Goal: Task Accomplishment & Management: Use online tool/utility

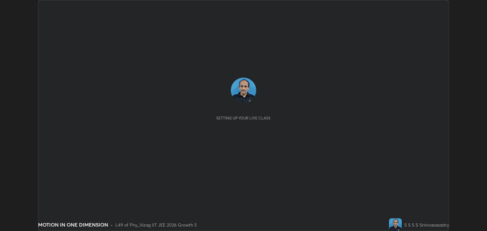
scroll to position [231, 486]
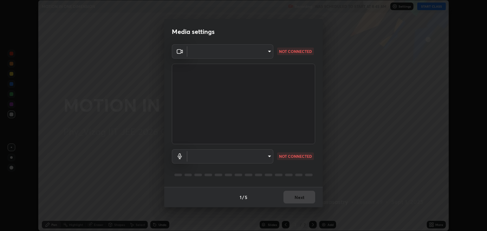
type input "ea355e775b41749c6bbb9438d94990058d88ee2063932fc19ce28271fd536b70"
type input "default"
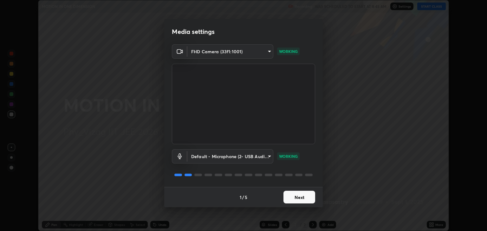
click at [307, 197] on button "Next" at bounding box center [299, 197] width 32 height 13
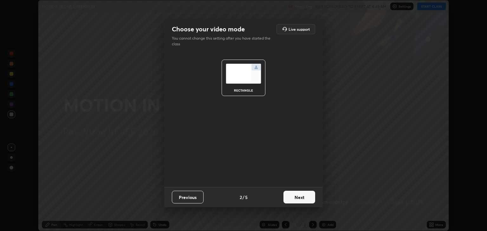
click at [302, 199] on button "Next" at bounding box center [299, 197] width 32 height 13
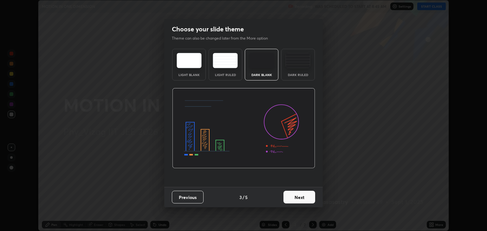
click at [301, 197] on button "Next" at bounding box center [299, 197] width 32 height 13
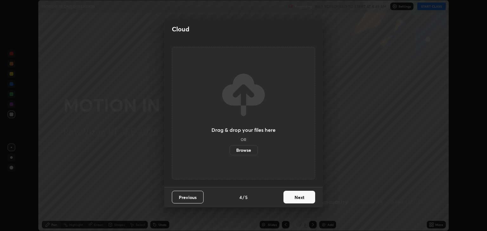
click at [300, 197] on button "Next" at bounding box center [299, 197] width 32 height 13
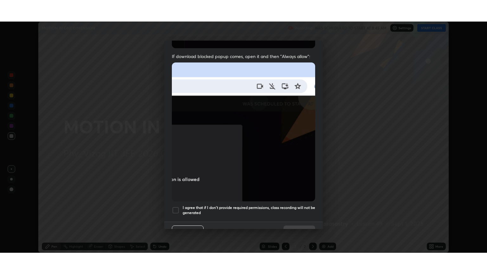
scroll to position [128, 0]
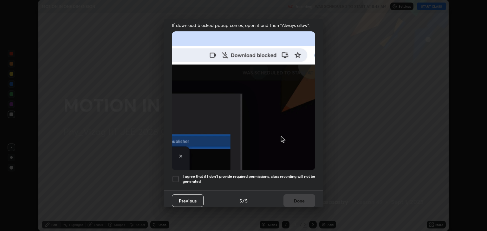
click at [177, 175] on div at bounding box center [176, 179] width 8 height 8
click at [298, 197] on button "Done" at bounding box center [299, 200] width 32 height 13
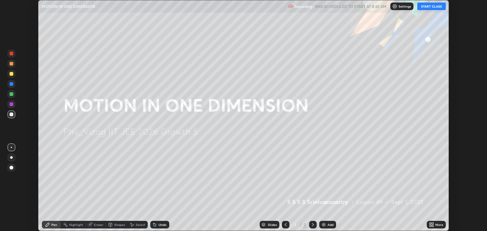
click at [430, 8] on button "START CLASS" at bounding box center [431, 7] width 29 height 8
click at [430, 224] on icon at bounding box center [430, 224] width 2 height 2
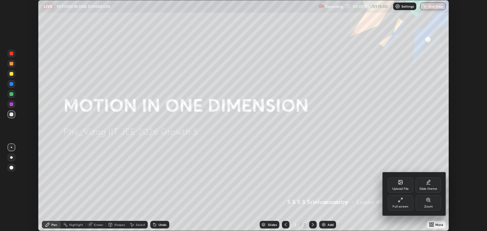
click at [397, 200] on div "Full screen" at bounding box center [399, 202] width 25 height 15
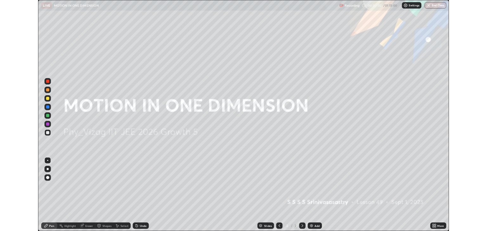
scroll to position [274, 487]
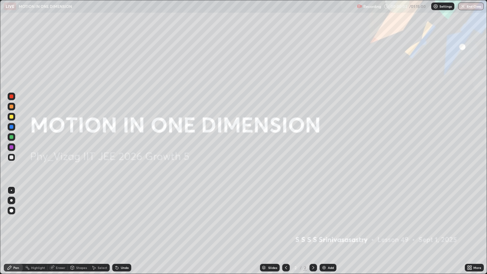
click at [468, 231] on icon at bounding box center [468, 266] width 2 height 2
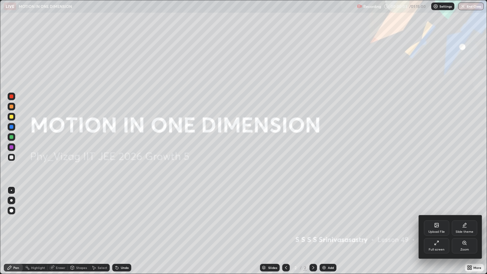
click at [460, 228] on div "Slide theme" at bounding box center [463, 227] width 25 height 15
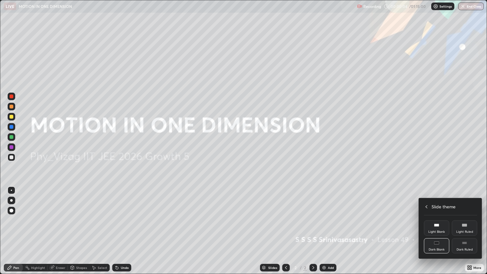
click at [464, 231] on div "Dark Ruled" at bounding box center [464, 249] width 16 height 3
click at [468, 231] on div at bounding box center [243, 137] width 487 height 274
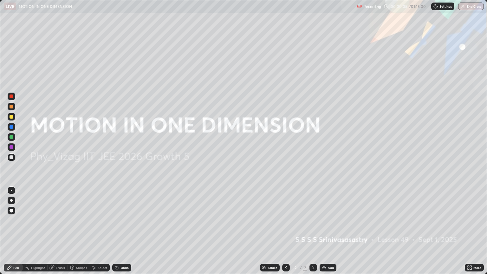
click at [330, 231] on div "Add" at bounding box center [331, 267] width 6 height 3
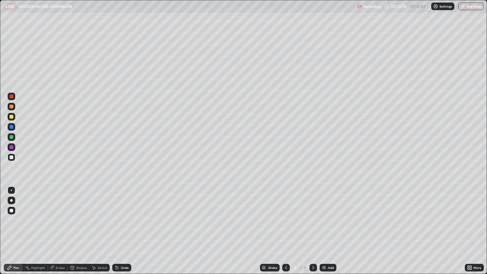
click at [11, 209] on div at bounding box center [12, 210] width 4 height 4
click at [11, 158] on div at bounding box center [12, 157] width 4 height 4
click at [78, 231] on div "Shapes" at bounding box center [81, 267] width 11 height 3
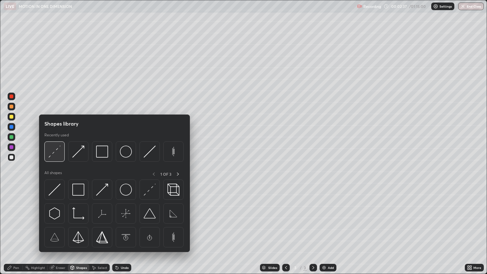
click at [60, 154] on img at bounding box center [54, 151] width 12 height 12
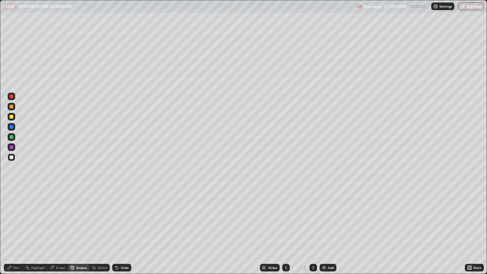
click at [81, 231] on div "Shapes" at bounding box center [81, 267] width 11 height 3
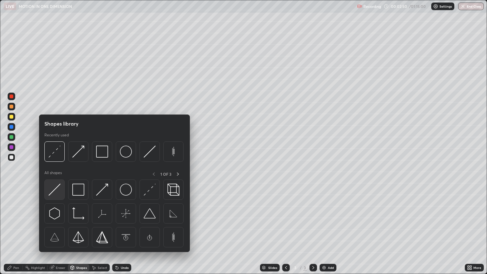
click at [59, 190] on img at bounding box center [54, 189] width 12 height 12
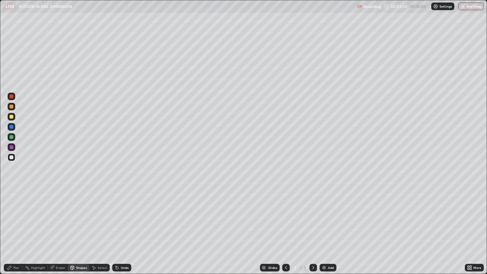
click at [119, 231] on div "Undo" at bounding box center [121, 268] width 19 height 8
click at [121, 231] on div "Undo" at bounding box center [125, 267] width 8 height 3
click at [79, 231] on div "Shapes" at bounding box center [81, 267] width 11 height 3
click at [14, 231] on div "Pen" at bounding box center [16, 267] width 6 height 3
click at [79, 231] on div "Shapes" at bounding box center [81, 267] width 11 height 3
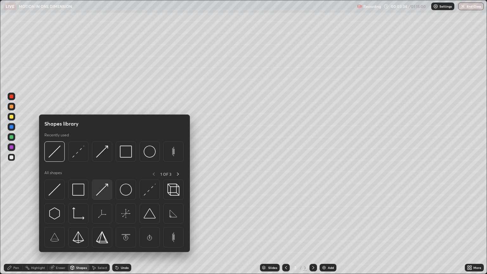
click at [102, 191] on img at bounding box center [102, 189] width 12 height 12
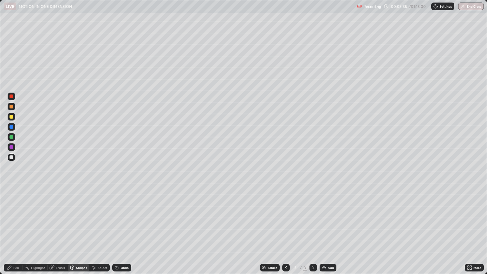
click at [11, 117] on div at bounding box center [12, 117] width 4 height 4
click at [11, 127] on div at bounding box center [12, 127] width 4 height 4
click at [11, 231] on icon at bounding box center [9, 267] width 5 height 5
click at [12, 117] on div at bounding box center [12, 117] width 4 height 4
click at [11, 126] on div at bounding box center [12, 127] width 4 height 4
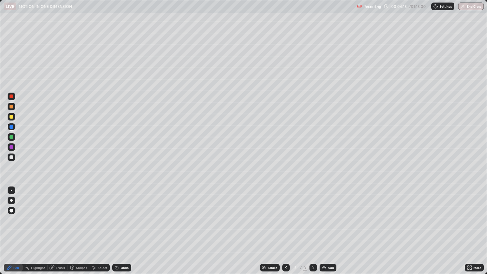
click at [11, 156] on div at bounding box center [12, 157] width 4 height 4
click at [12, 157] on div at bounding box center [12, 157] width 4 height 4
click at [122, 231] on div "Undo" at bounding box center [121, 268] width 19 height 8
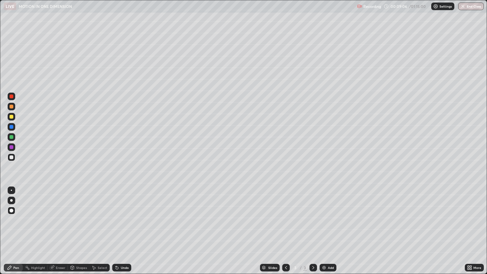
click at [11, 127] on div at bounding box center [12, 127] width 4 height 4
click at [12, 157] on div at bounding box center [12, 157] width 4 height 4
click at [326, 231] on div "Add" at bounding box center [327, 268] width 17 height 8
click at [80, 231] on div "Shapes" at bounding box center [81, 267] width 11 height 3
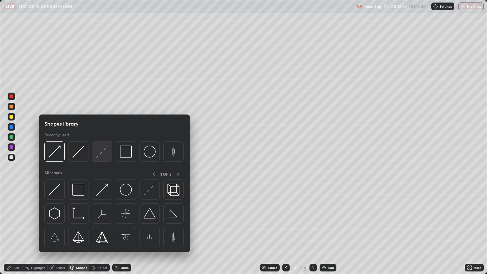
click at [104, 151] on img at bounding box center [102, 151] width 12 height 12
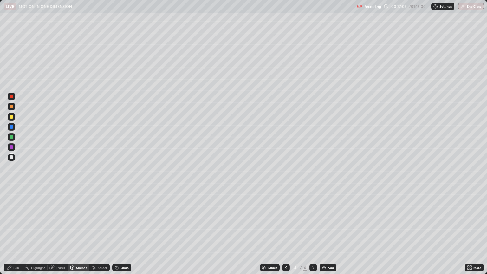
click at [127, 231] on div "Undo" at bounding box center [121, 268] width 19 height 8
click at [58, 231] on div "Eraser" at bounding box center [61, 267] width 10 height 3
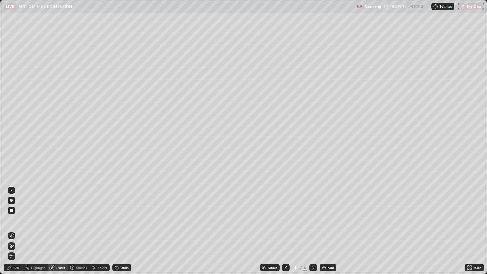
click at [14, 231] on div "Pen" at bounding box center [16, 267] width 6 height 3
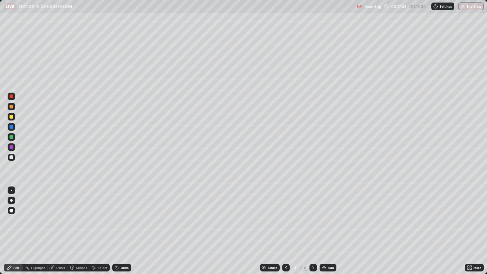
click at [81, 231] on div "Shapes" at bounding box center [81, 267] width 11 height 3
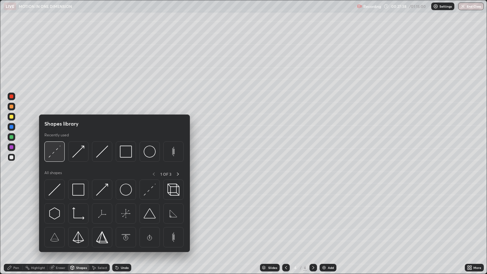
click at [59, 155] on img at bounding box center [54, 151] width 12 height 12
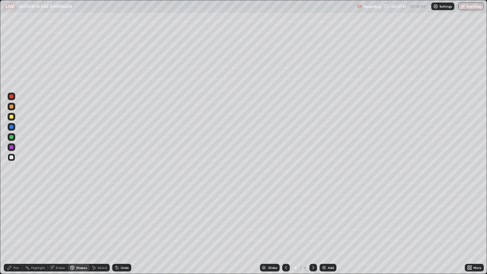
click at [19, 231] on div "Pen" at bounding box center [13, 268] width 19 height 8
click at [127, 231] on div "Undo" at bounding box center [121, 268] width 19 height 8
click at [15, 98] on div at bounding box center [12, 96] width 8 height 8
click at [12, 118] on div at bounding box center [12, 117] width 4 height 4
click at [14, 147] on div at bounding box center [12, 147] width 8 height 8
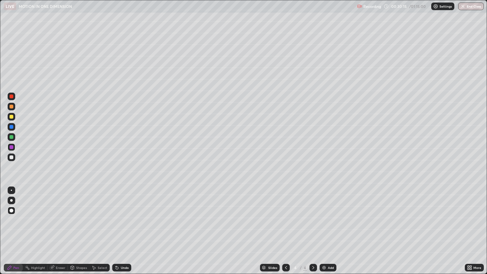
click at [103, 231] on div "Select" at bounding box center [103, 267] width 10 height 3
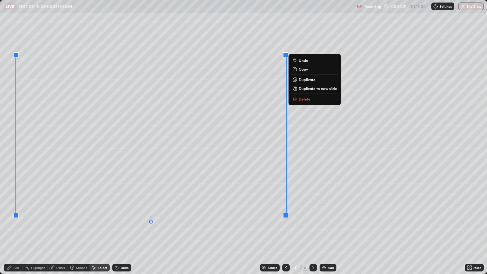
click at [252, 231] on div "0 ° Undo Copy Duplicate Duplicate to new slide Delete" at bounding box center [243, 136] width 486 height 273
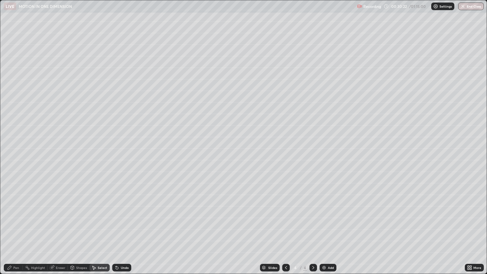
click at [83, 231] on div "Shapes" at bounding box center [81, 267] width 11 height 3
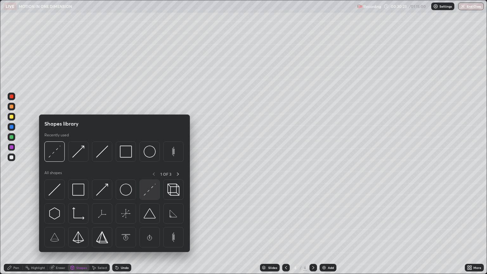
click at [148, 190] on img at bounding box center [149, 189] width 12 height 12
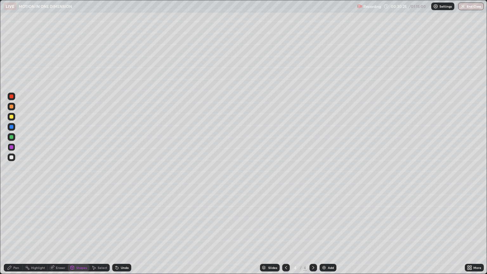
click at [9, 157] on div at bounding box center [12, 157] width 8 height 8
click at [16, 231] on div "Pen" at bounding box center [16, 267] width 6 height 3
click at [11, 96] on div at bounding box center [12, 96] width 4 height 4
click at [124, 231] on div "Undo" at bounding box center [125, 267] width 8 height 3
click at [122, 231] on div "Undo" at bounding box center [125, 267] width 8 height 3
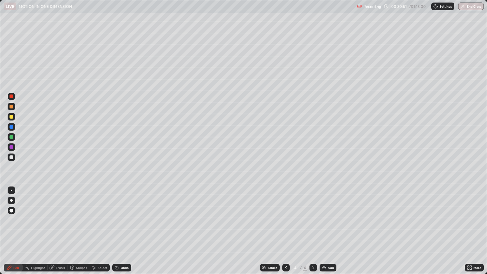
click at [124, 231] on div "Undo" at bounding box center [125, 267] width 8 height 3
click at [126, 231] on div "Undo" at bounding box center [121, 268] width 19 height 8
click at [127, 231] on div "Undo" at bounding box center [125, 267] width 8 height 3
click at [125, 231] on div "Undo" at bounding box center [121, 268] width 19 height 8
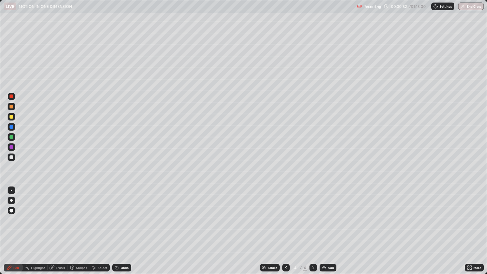
click at [124, 231] on div "Undo" at bounding box center [125, 267] width 8 height 3
click at [125, 231] on div "Undo" at bounding box center [121, 268] width 19 height 8
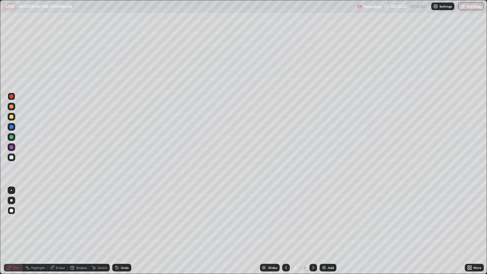
click at [125, 231] on div "Undo" at bounding box center [121, 268] width 19 height 8
click at [12, 117] on div at bounding box center [12, 117] width 4 height 4
click at [124, 231] on div "Undo" at bounding box center [125, 267] width 8 height 3
click at [121, 231] on div "Undo" at bounding box center [125, 267] width 8 height 3
click at [123, 231] on div "Undo" at bounding box center [125, 267] width 8 height 3
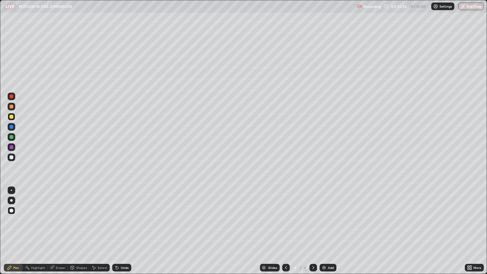
click at [12, 157] on div at bounding box center [12, 157] width 4 height 4
click at [324, 231] on img at bounding box center [323, 267] width 5 height 5
click at [121, 231] on div "Undo" at bounding box center [125, 267] width 8 height 3
click at [122, 231] on div "Undo" at bounding box center [121, 268] width 19 height 8
click at [121, 231] on div "Undo" at bounding box center [125, 267] width 8 height 3
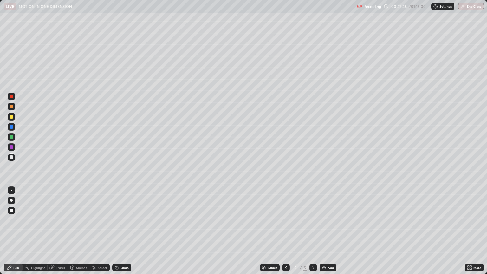
click at [117, 231] on div "Undo" at bounding box center [121, 268] width 19 height 8
click at [116, 231] on div "Undo" at bounding box center [121, 268] width 19 height 8
click at [123, 231] on div "Undo" at bounding box center [125, 267] width 8 height 3
click at [63, 231] on div "Eraser" at bounding box center [61, 267] width 10 height 3
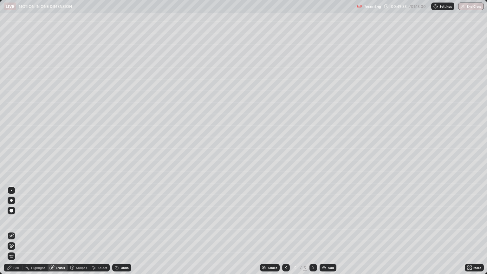
click at [19, 231] on div "Pen" at bounding box center [13, 268] width 19 height 8
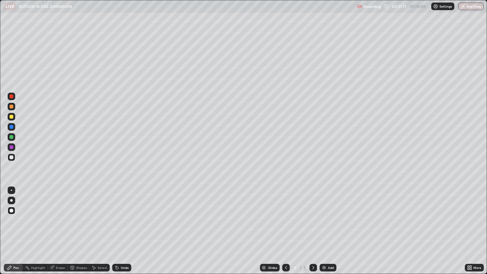
click at [125, 231] on div "Undo" at bounding box center [125, 267] width 8 height 3
click at [126, 231] on div "Undo" at bounding box center [121, 268] width 19 height 8
click at [14, 146] on div at bounding box center [12, 147] width 8 height 8
click at [330, 231] on div "Add" at bounding box center [331, 267] width 6 height 3
click at [285, 231] on icon at bounding box center [285, 267] width 5 height 5
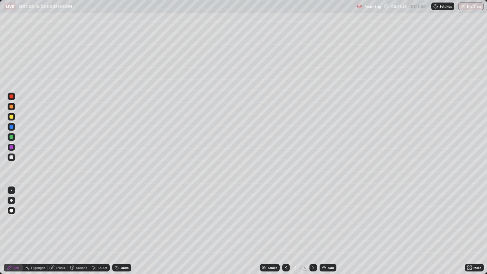
click at [312, 231] on icon at bounding box center [312, 267] width 5 height 5
click at [13, 158] on div at bounding box center [12, 157] width 8 height 8
click at [121, 231] on div "Undo" at bounding box center [125, 267] width 8 height 3
click at [80, 231] on div "Shapes" at bounding box center [81, 267] width 11 height 3
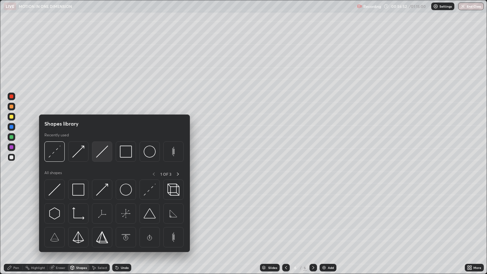
click at [102, 154] on img at bounding box center [102, 151] width 12 height 12
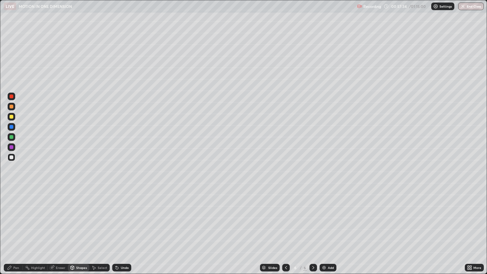
click at [11, 116] on div at bounding box center [12, 117] width 4 height 4
click at [12, 156] on div at bounding box center [12, 157] width 4 height 4
click at [116, 231] on icon at bounding box center [117, 267] width 3 height 3
click at [118, 231] on icon at bounding box center [116, 267] width 5 height 5
click at [17, 231] on div "Pen" at bounding box center [16, 267] width 6 height 3
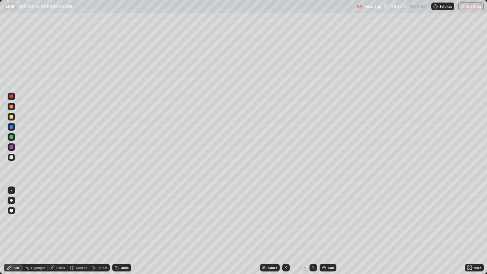
click at [12, 117] on div at bounding box center [12, 117] width 4 height 4
click at [15, 156] on div at bounding box center [12, 157] width 8 height 8
click at [64, 231] on div "Eraser" at bounding box center [61, 267] width 10 height 3
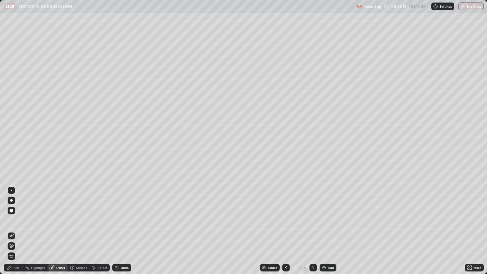
click at [20, 231] on div "Pen" at bounding box center [13, 268] width 19 height 8
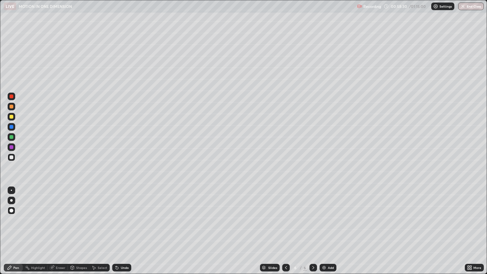
click at [12, 147] on div at bounding box center [12, 147] width 4 height 4
click at [12, 97] on div at bounding box center [12, 96] width 4 height 4
click at [12, 146] on div at bounding box center [12, 147] width 4 height 4
click at [82, 231] on div "Shapes" at bounding box center [81, 267] width 11 height 3
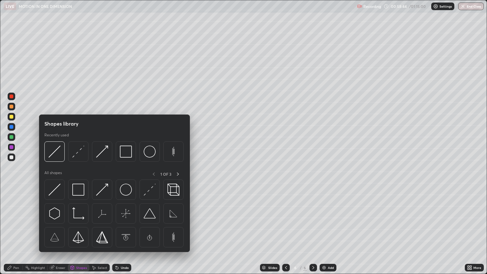
click at [103, 154] on img at bounding box center [102, 151] width 12 height 12
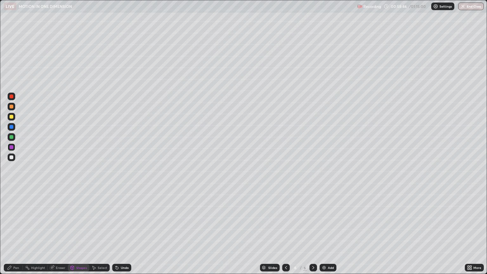
click at [12, 117] on div at bounding box center [12, 117] width 4 height 4
click at [11, 137] on div at bounding box center [12, 137] width 4 height 4
click at [122, 231] on div "Undo" at bounding box center [121, 268] width 19 height 8
click at [16, 231] on div "Pen" at bounding box center [16, 267] width 6 height 3
click at [13, 108] on div at bounding box center [12, 107] width 4 height 4
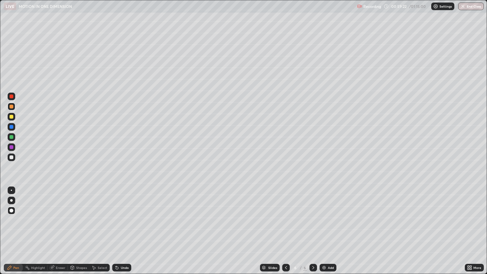
click at [65, 231] on div "Eraser" at bounding box center [58, 268] width 20 height 8
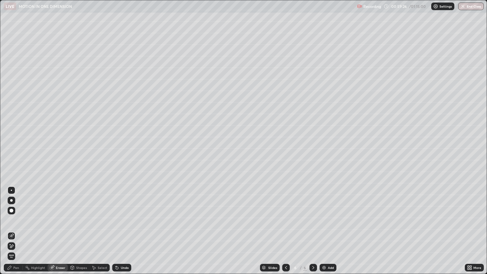
click at [16, 231] on div "Pen" at bounding box center [16, 267] width 6 height 3
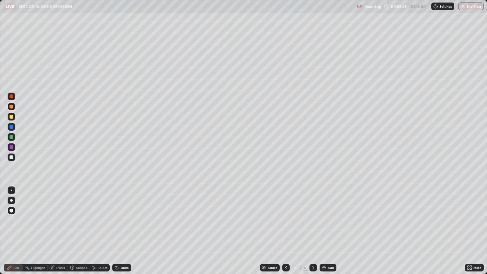
click at [13, 118] on div at bounding box center [12, 117] width 4 height 4
click at [14, 109] on div at bounding box center [12, 107] width 8 height 8
click at [11, 97] on div at bounding box center [12, 96] width 4 height 4
click at [63, 231] on div "Eraser" at bounding box center [61, 267] width 10 height 3
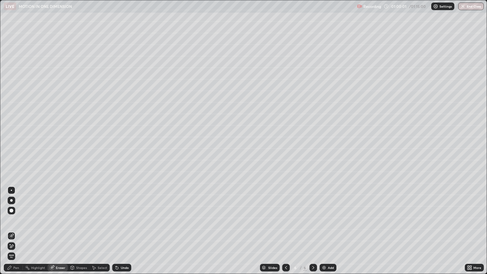
click at [18, 231] on div "Pen" at bounding box center [13, 268] width 19 height 8
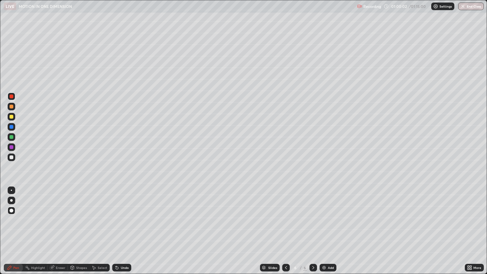
click at [14, 130] on div at bounding box center [12, 127] width 8 height 8
click at [12, 158] on div at bounding box center [12, 157] width 4 height 4
click at [17, 231] on div "Pen" at bounding box center [13, 268] width 19 height 8
click at [124, 231] on div "Undo" at bounding box center [125, 267] width 8 height 3
click at [77, 231] on div "Shapes" at bounding box center [81, 267] width 11 height 3
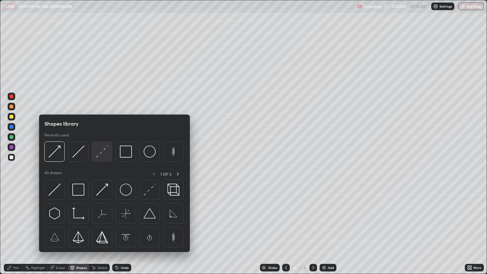
click at [101, 154] on img at bounding box center [102, 151] width 12 height 12
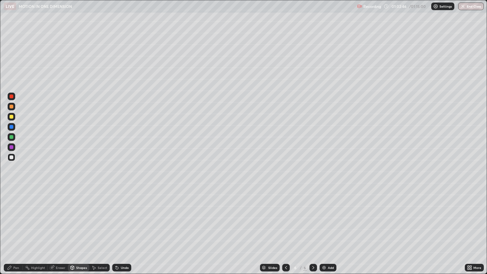
click at [76, 231] on div "Shapes" at bounding box center [81, 267] width 11 height 3
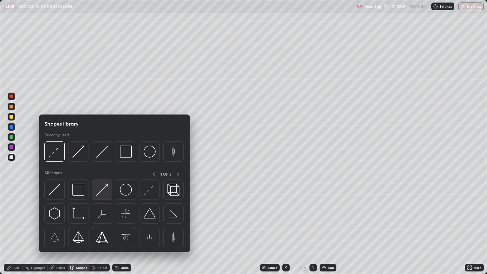
click at [101, 193] on img at bounding box center [102, 189] width 12 height 12
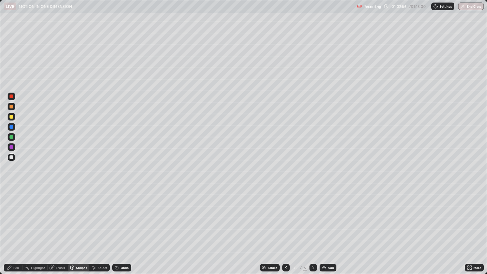
click at [15, 231] on div "Pen" at bounding box center [16, 267] width 6 height 3
click at [10, 117] on div at bounding box center [12, 117] width 4 height 4
click at [11, 109] on div at bounding box center [12, 107] width 8 height 8
click at [76, 231] on div "Shapes" at bounding box center [81, 267] width 11 height 3
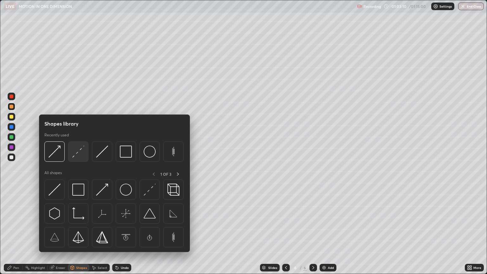
click at [80, 155] on img at bounding box center [78, 151] width 12 height 12
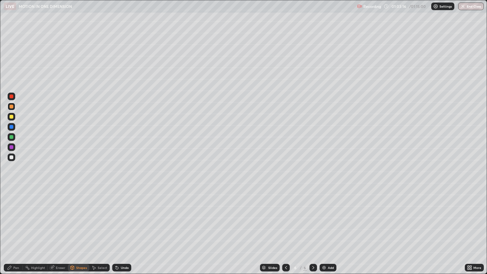
click at [11, 231] on icon at bounding box center [10, 267] width 4 height 4
click at [81, 231] on div "Shapes" at bounding box center [81, 267] width 11 height 3
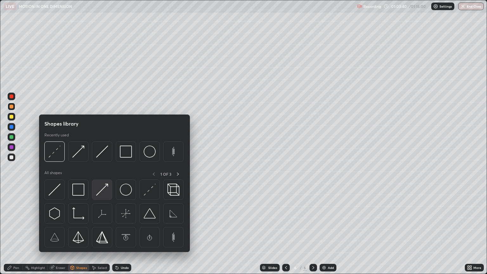
click at [102, 190] on img at bounding box center [102, 189] width 12 height 12
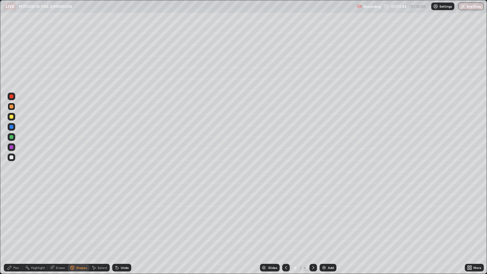
click at [13, 136] on div at bounding box center [12, 137] width 4 height 4
click at [11, 97] on div at bounding box center [12, 96] width 4 height 4
click at [124, 231] on div "Undo" at bounding box center [121, 268] width 19 height 8
click at [122, 231] on div "Undo" at bounding box center [125, 267] width 8 height 3
click at [16, 231] on div "Pen" at bounding box center [16, 267] width 6 height 3
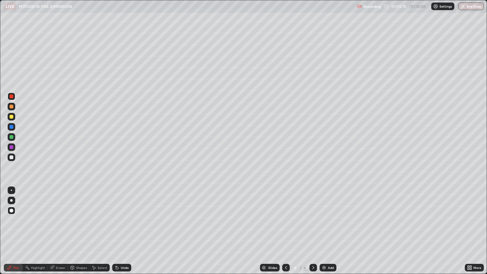
click at [82, 231] on div "Shapes" at bounding box center [79, 268] width 22 height 8
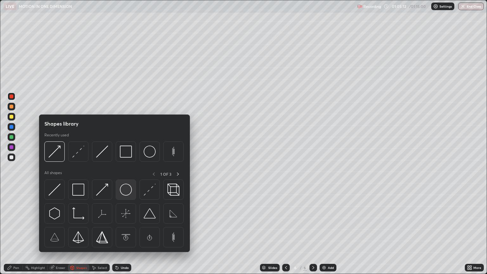
click at [124, 189] on img at bounding box center [126, 189] width 12 height 12
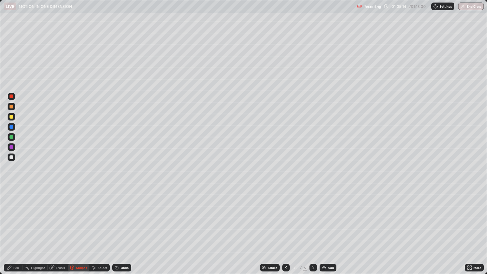
click at [12, 159] on div at bounding box center [12, 157] width 4 height 4
click at [82, 231] on div "Shapes" at bounding box center [81, 267] width 11 height 3
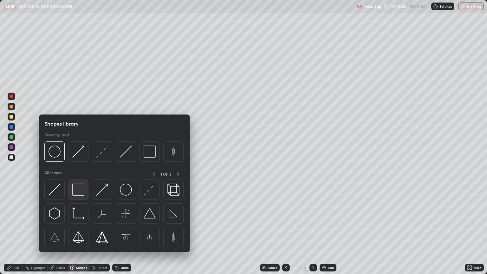
click at [79, 191] on img at bounding box center [78, 189] width 12 height 12
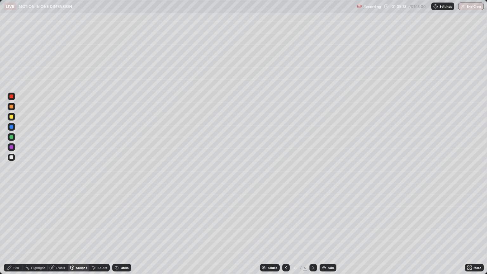
click at [13, 148] on div at bounding box center [12, 147] width 4 height 4
click at [13, 97] on div at bounding box center [12, 96] width 8 height 8
click at [125, 231] on div "Undo" at bounding box center [125, 267] width 8 height 3
click at [19, 231] on div "Pen" at bounding box center [13, 268] width 19 height 8
click at [124, 231] on div "Undo" at bounding box center [125, 267] width 8 height 3
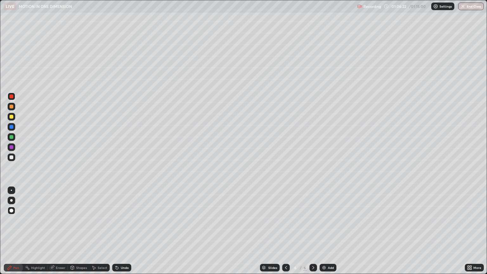
click at [122, 231] on div "Undo" at bounding box center [121, 268] width 19 height 8
click at [11, 157] on div at bounding box center [12, 157] width 4 height 4
click at [102, 231] on div "Select" at bounding box center [99, 268] width 20 height 8
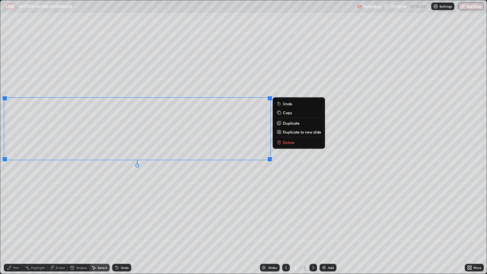
click at [19, 231] on div "Pen" at bounding box center [13, 268] width 19 height 8
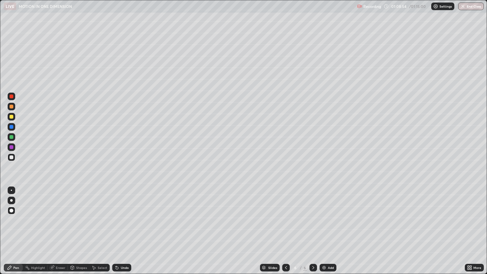
click at [14, 156] on div at bounding box center [12, 157] width 8 height 8
click at [468, 231] on icon at bounding box center [468, 269] width 2 height 2
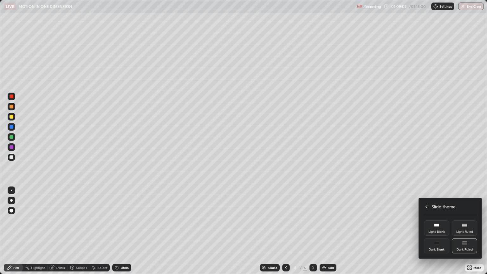
click at [425, 205] on icon at bounding box center [426, 206] width 5 height 5
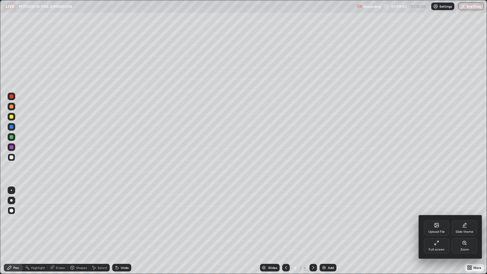
click at [431, 231] on div "Full screen" at bounding box center [436, 245] width 25 height 15
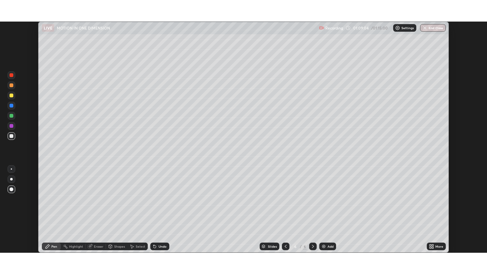
scroll to position [31445, 31190]
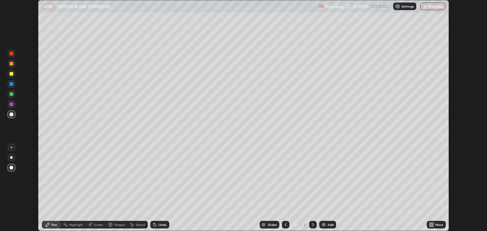
click at [432, 224] on icon at bounding box center [432, 224] width 2 height 2
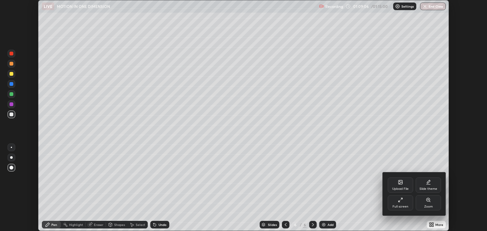
click at [399, 206] on div "Full screen" at bounding box center [400, 206] width 16 height 3
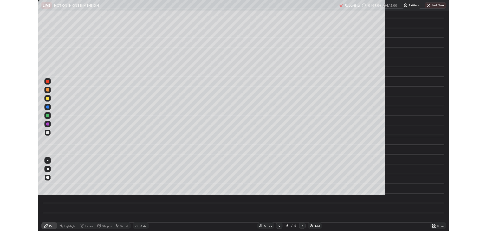
scroll to position [274, 487]
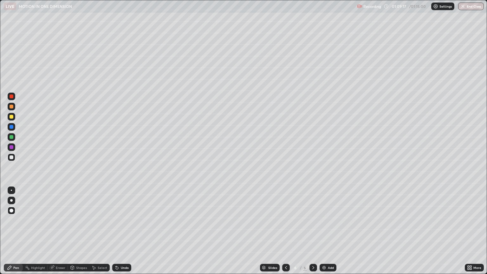
click at [80, 231] on div "Shapes" at bounding box center [81, 267] width 11 height 3
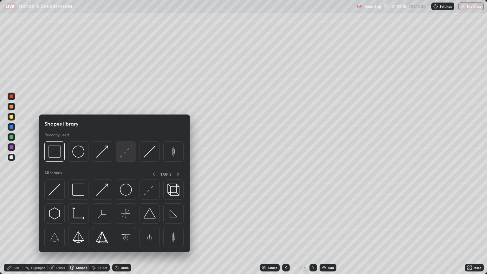
click at [125, 156] on img at bounding box center [126, 151] width 12 height 12
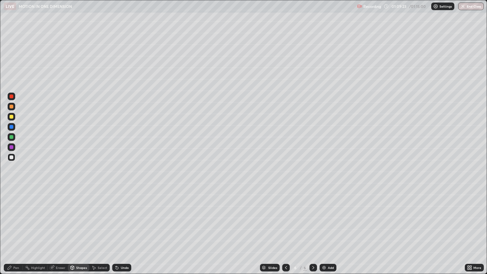
click at [77, 231] on div "Shapes" at bounding box center [81, 267] width 11 height 3
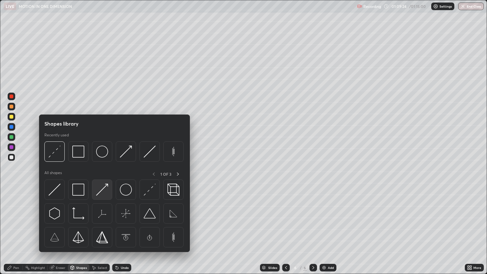
click at [97, 193] on img at bounding box center [102, 189] width 12 height 12
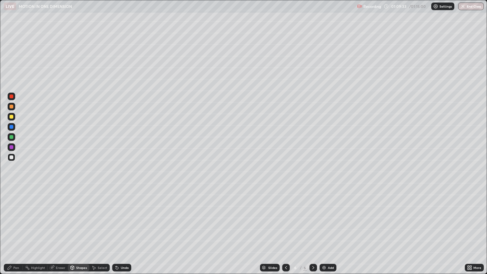
click at [13, 120] on div at bounding box center [12, 117] width 8 height 8
click at [18, 231] on div "Pen" at bounding box center [16, 267] width 6 height 3
click at [14, 108] on div at bounding box center [12, 107] width 8 height 8
click at [81, 231] on div "Shapes" at bounding box center [81, 267] width 11 height 3
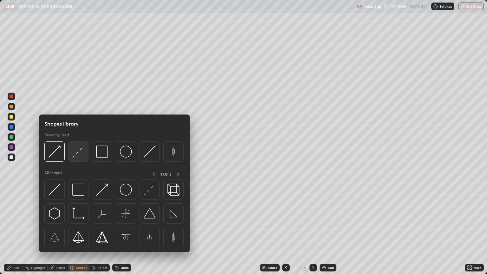
click at [83, 155] on img at bounding box center [78, 151] width 12 height 12
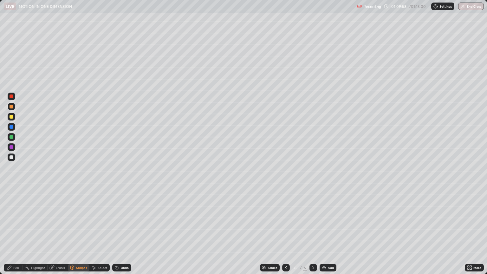
click at [18, 231] on div "Pen" at bounding box center [13, 268] width 19 height 8
click at [13, 158] on div at bounding box center [12, 157] width 4 height 4
click at [13, 137] on div at bounding box center [12, 137] width 4 height 4
click at [80, 231] on div "Shapes" at bounding box center [81, 267] width 11 height 3
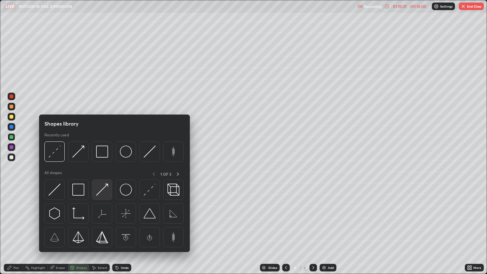
click at [102, 192] on img at bounding box center [102, 189] width 12 height 12
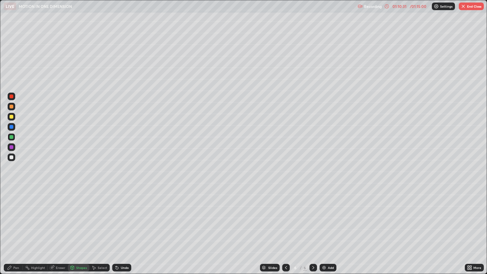
click at [14, 96] on div at bounding box center [12, 96] width 8 height 8
click at [18, 231] on div "Pen" at bounding box center [13, 268] width 19 height 8
click at [469, 4] on button "End Class" at bounding box center [470, 7] width 25 height 8
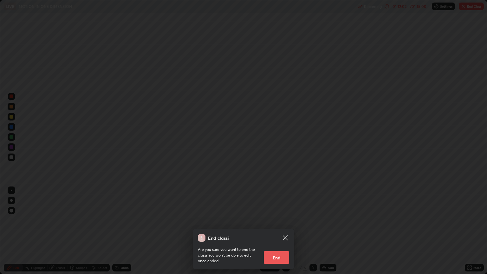
click at [277, 231] on button "End" at bounding box center [276, 257] width 25 height 13
click at [278, 231] on div at bounding box center [243, 137] width 487 height 274
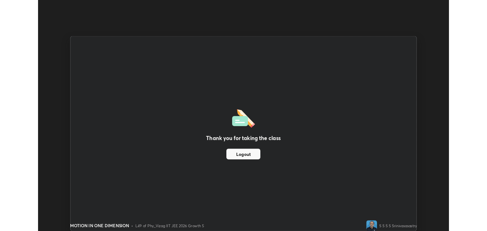
scroll to position [31445, 31190]
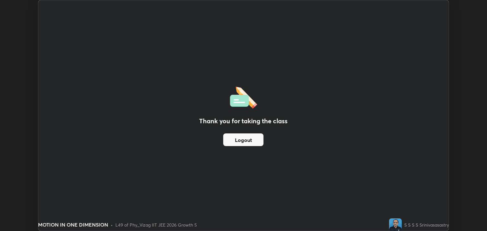
click at [350, 167] on div "Thank you for taking the class Logout" at bounding box center [243, 115] width 410 height 230
